Goal: Complete application form

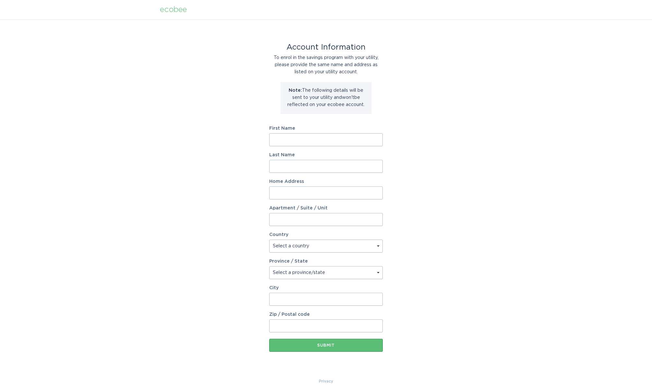
click at [293, 141] on input "First Name" at bounding box center [326, 139] width 114 height 13
type input "Alan"
click at [299, 167] on input "Last Name" at bounding box center [326, 166] width 114 height 13
type input "Thomson"
click at [305, 193] on input "Home Address" at bounding box center [326, 193] width 114 height 13
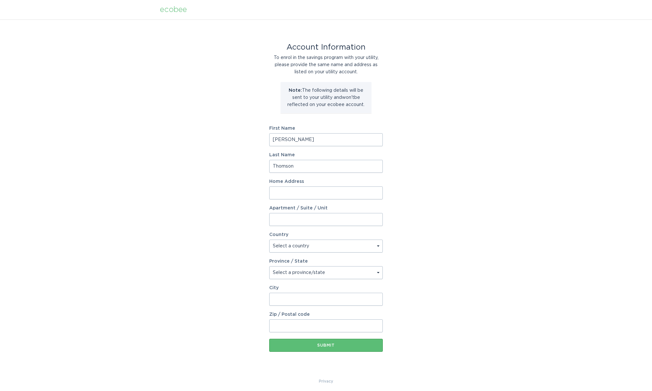
type input "47-120 Centre Street"
click at [297, 246] on select "Select a country Canada USA" at bounding box center [326, 246] width 114 height 13
select select "CA"
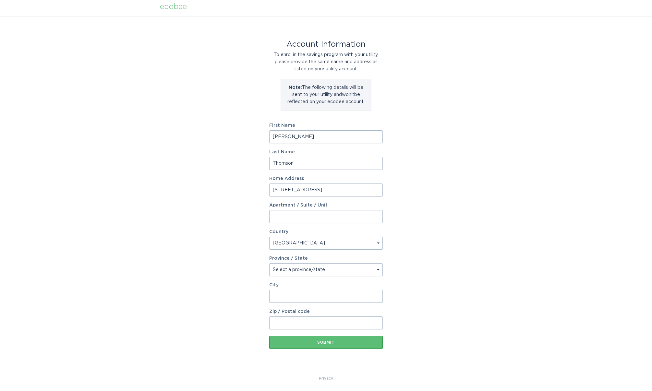
scroll to position [3, 0]
click at [308, 270] on select "Select a province/state Alberta British Columbia Manitoba New Brunswick Newfoun…" at bounding box center [326, 269] width 114 height 13
select select "ON"
click at [290, 296] on input "City" at bounding box center [326, 296] width 114 height 13
type input "London"
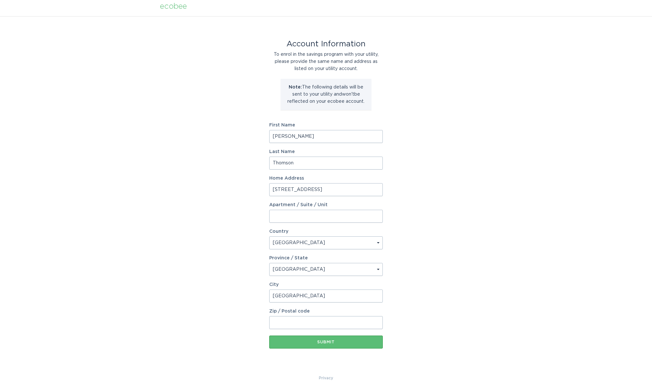
click at [303, 323] on input "Zip / Postal code" at bounding box center [326, 322] width 114 height 13
type input "N6J 4X4"
click at [304, 340] on div "Submit" at bounding box center [326, 342] width 107 height 4
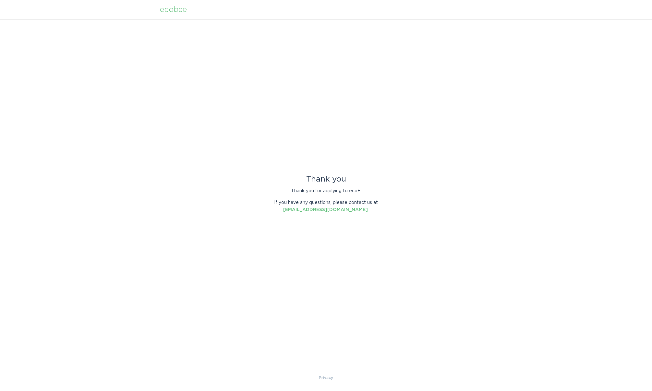
scroll to position [0, 0]
click at [171, 11] on div "ecobee" at bounding box center [173, 9] width 27 height 7
click at [176, 10] on div "ecobee" at bounding box center [173, 9] width 27 height 7
click at [57, 8] on div "ecobee" at bounding box center [326, 9] width 652 height 19
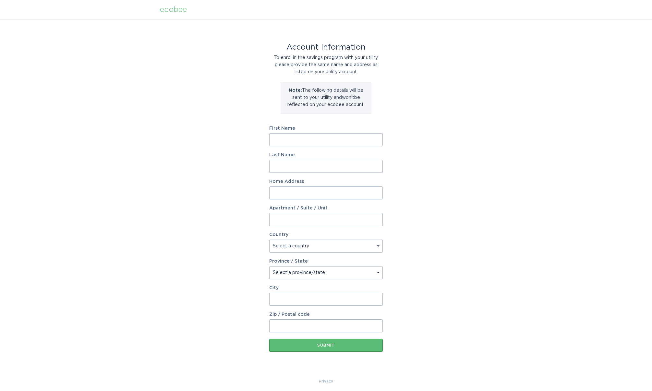
click at [184, 12] on div "ecobee" at bounding box center [173, 9] width 27 height 7
